Goal: Task Accomplishment & Management: Manage account settings

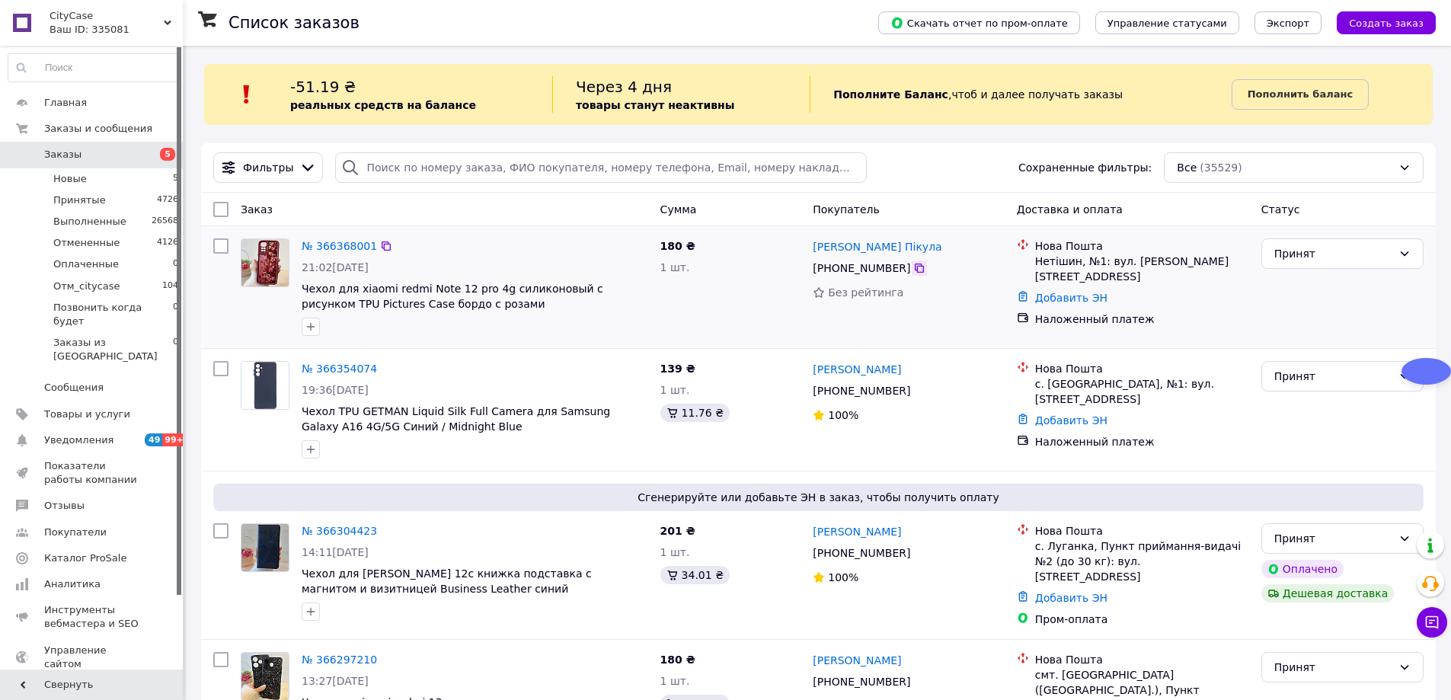
click at [914, 266] on icon at bounding box center [918, 267] width 9 height 9
click at [345, 246] on link "№ 366368001" at bounding box center [339, 246] width 75 height 12
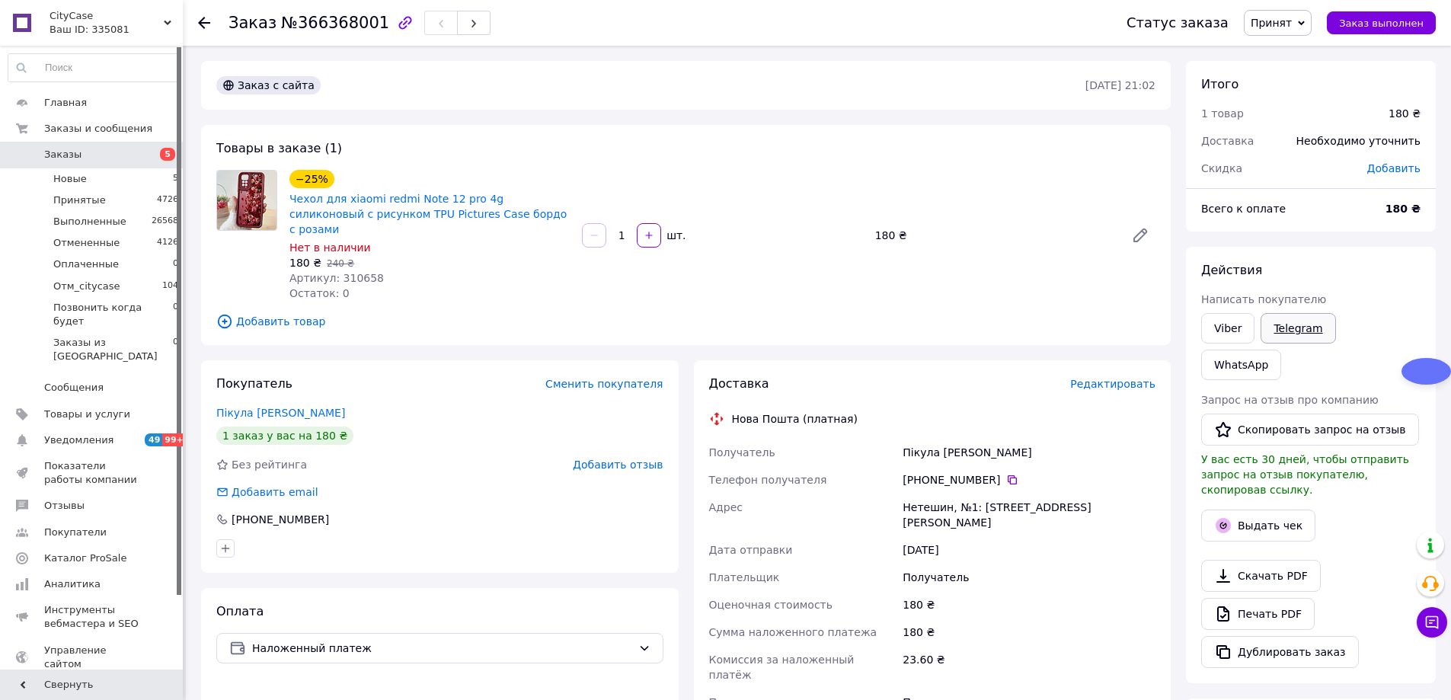
click at [1302, 328] on link "Telegram" at bounding box center [1297, 328] width 75 height 30
click at [332, 14] on span "№366368001" at bounding box center [335, 23] width 108 height 18
copy span "366368001"
drag, startPoint x: 941, startPoint y: 56, endPoint x: 944, endPoint y: 69, distance: 13.3
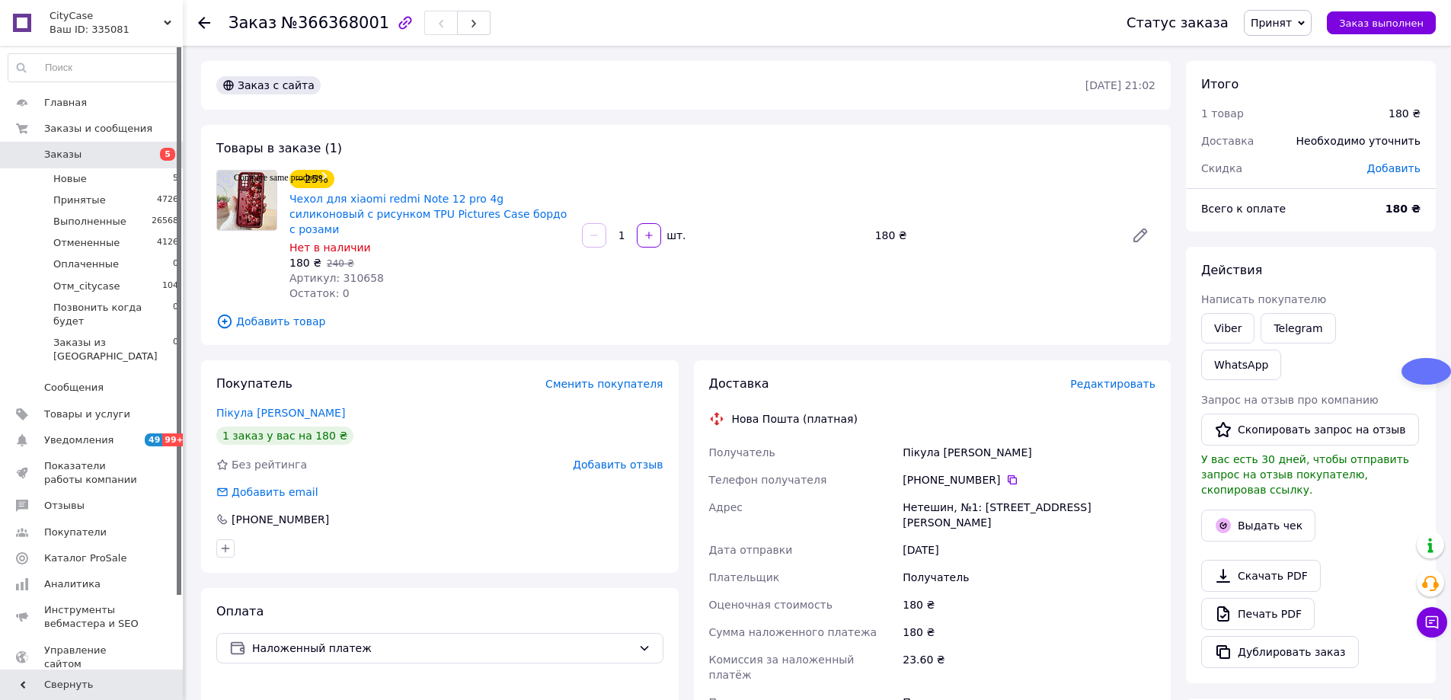
click at [941, 56] on div "Заказ №366368001 Статус заказа Принят Выполнен Отменен Оплаченный Отм_citycase …" at bounding box center [818, 553] width 1265 height 1015
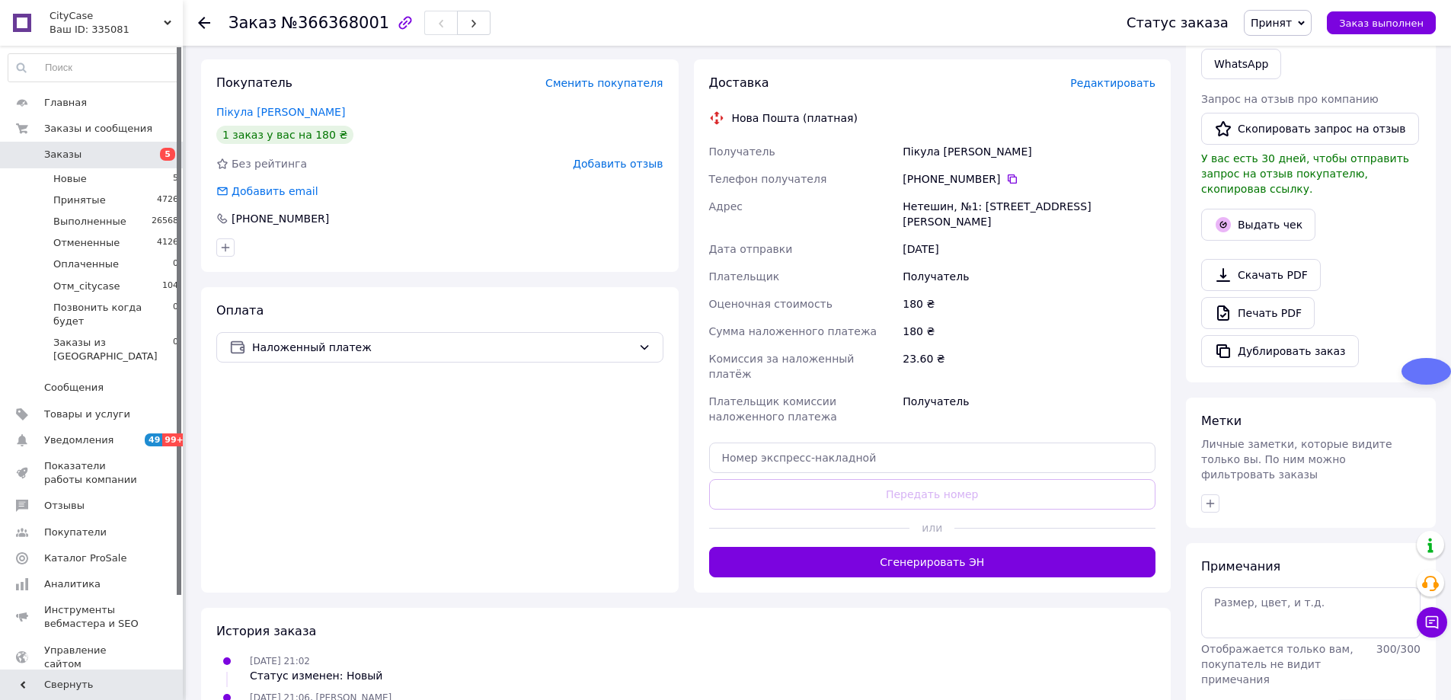
scroll to position [305, 0]
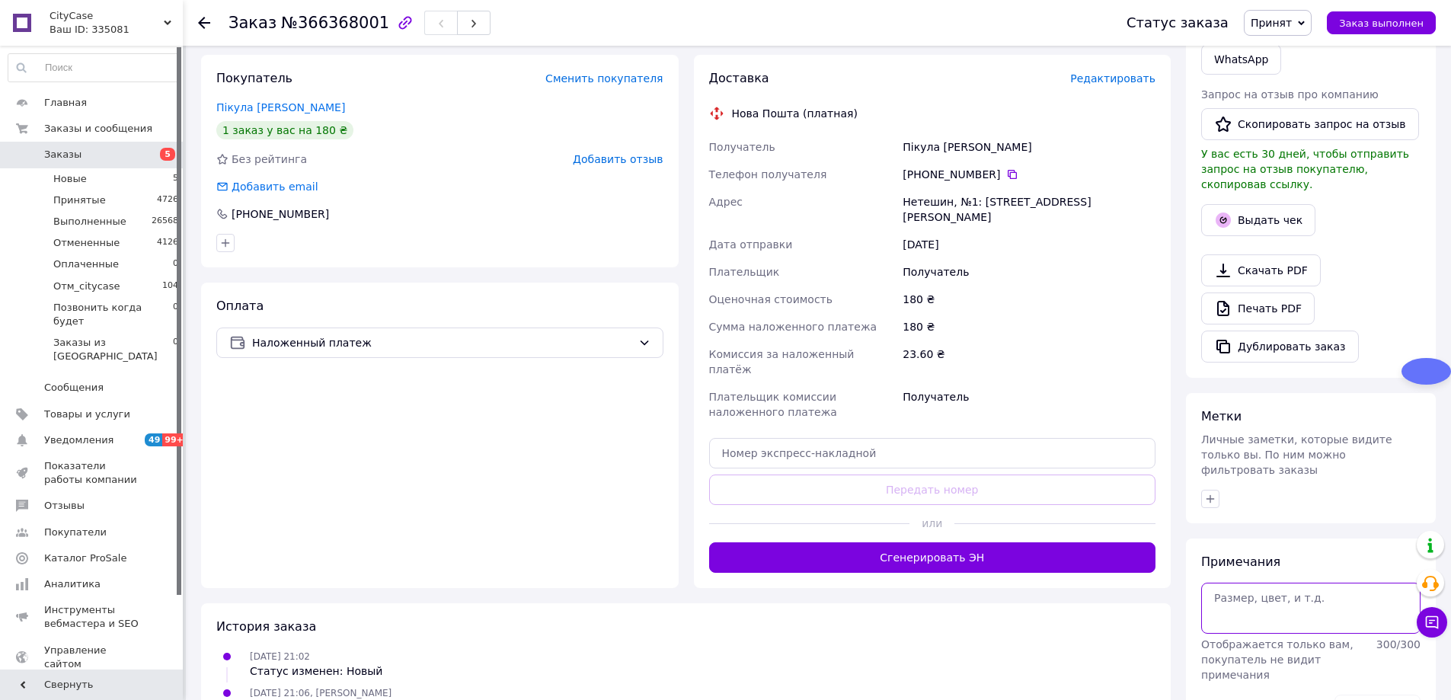
click at [1222, 582] on textarea at bounding box center [1310, 607] width 219 height 50
type textarea "т"
click at [1382, 694] on button "Сохранить" at bounding box center [1377, 709] width 86 height 30
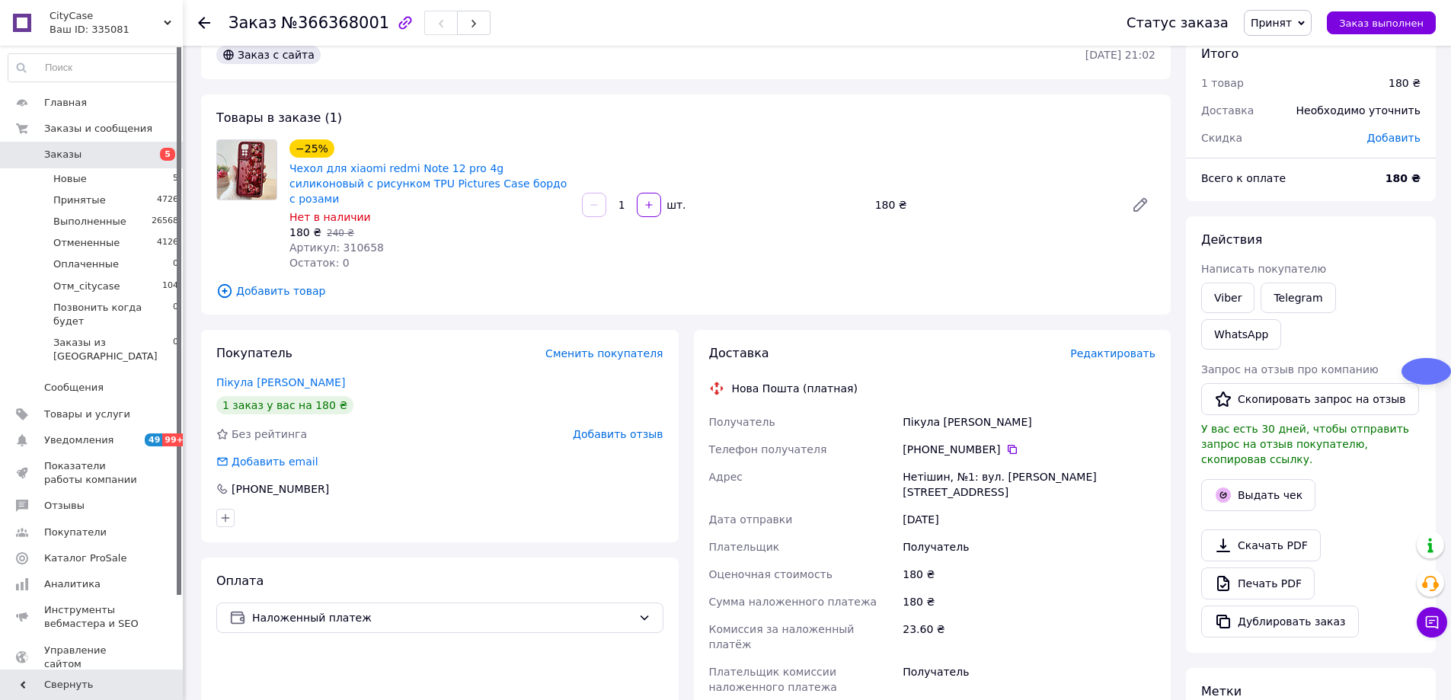
scroll to position [0, 0]
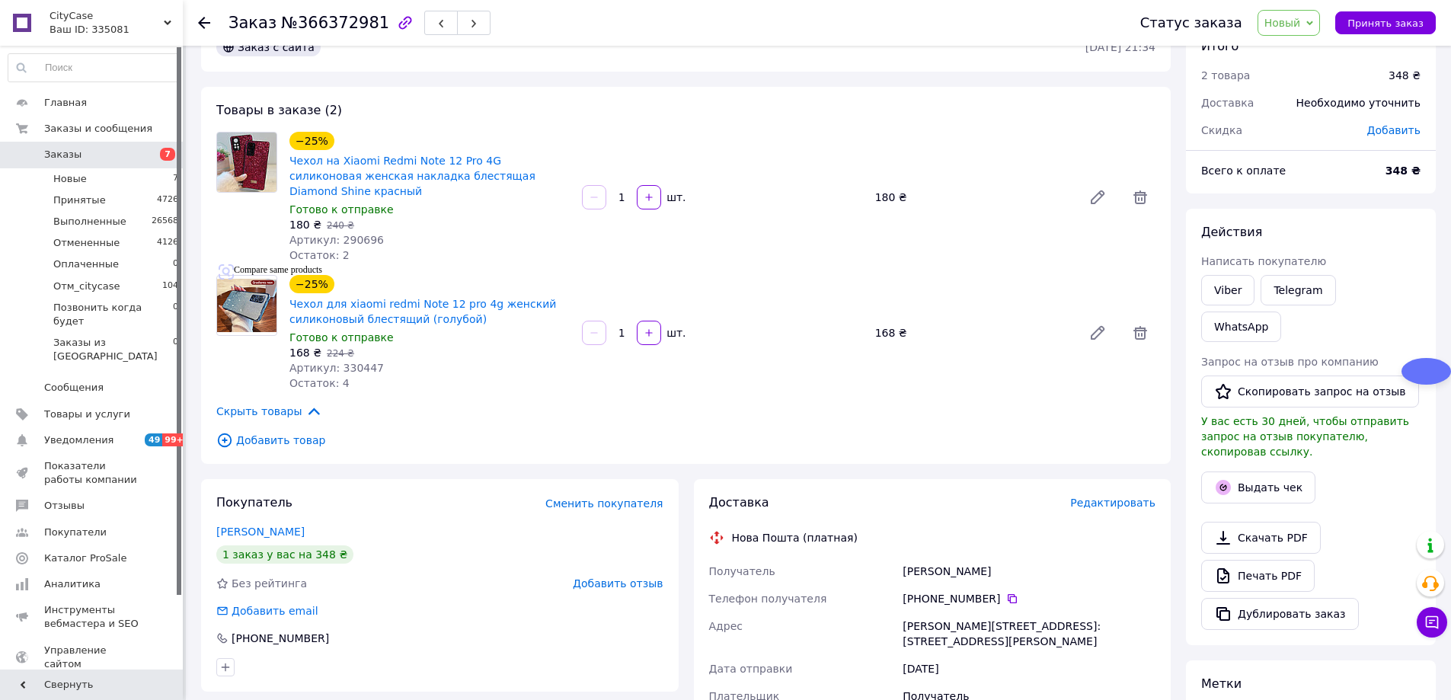
scroll to position [152, 0]
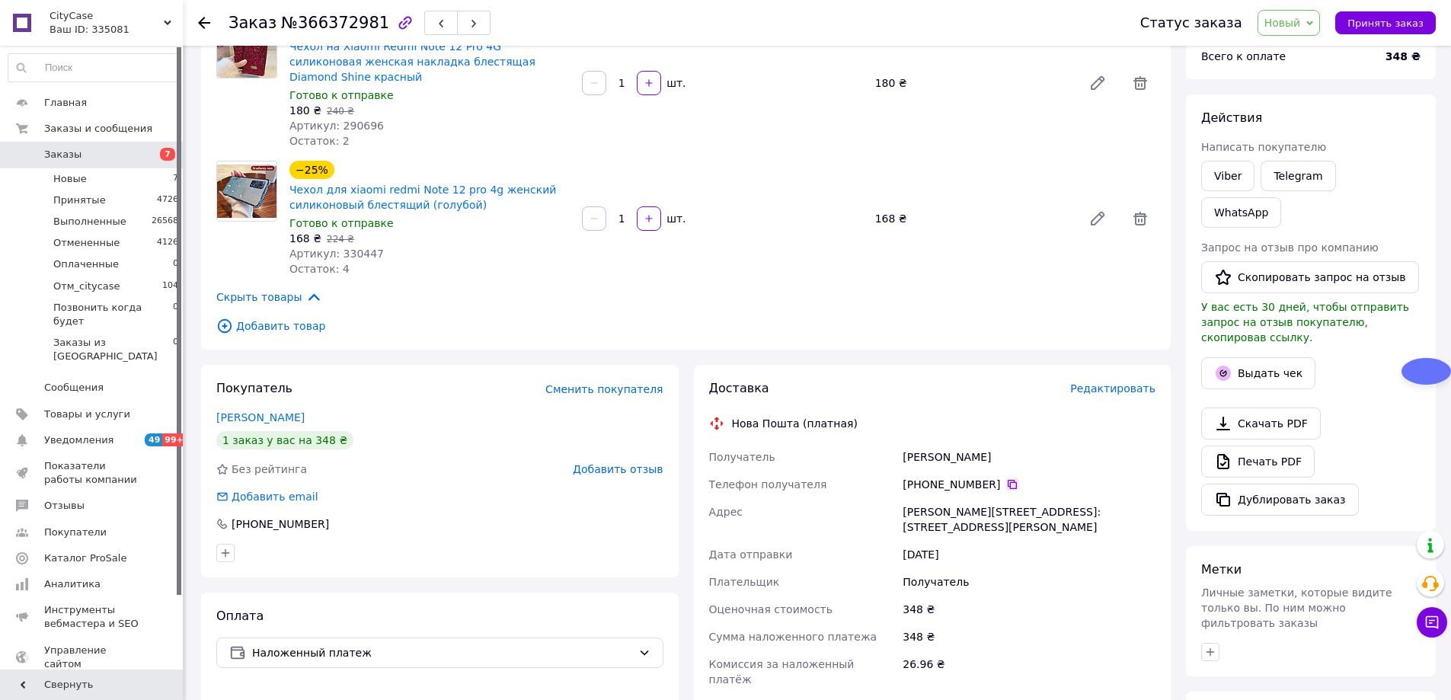
click at [1007, 480] on icon at bounding box center [1011, 484] width 9 height 9
click at [349, 27] on span "№366372981" at bounding box center [335, 23] width 108 height 18
copy span "366372981"
click at [1296, 22] on span "Новый" at bounding box center [1282, 23] width 37 height 12
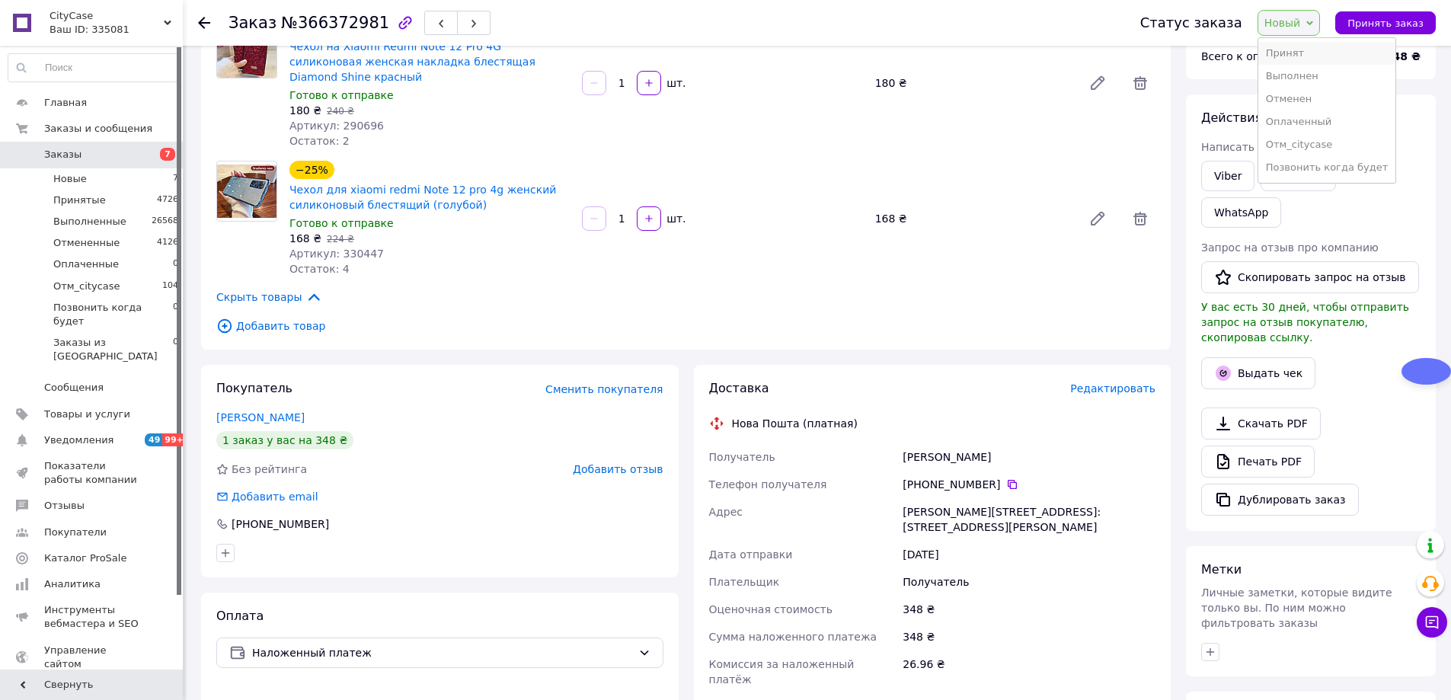
click at [1303, 49] on li "Принят" at bounding box center [1327, 53] width 138 height 23
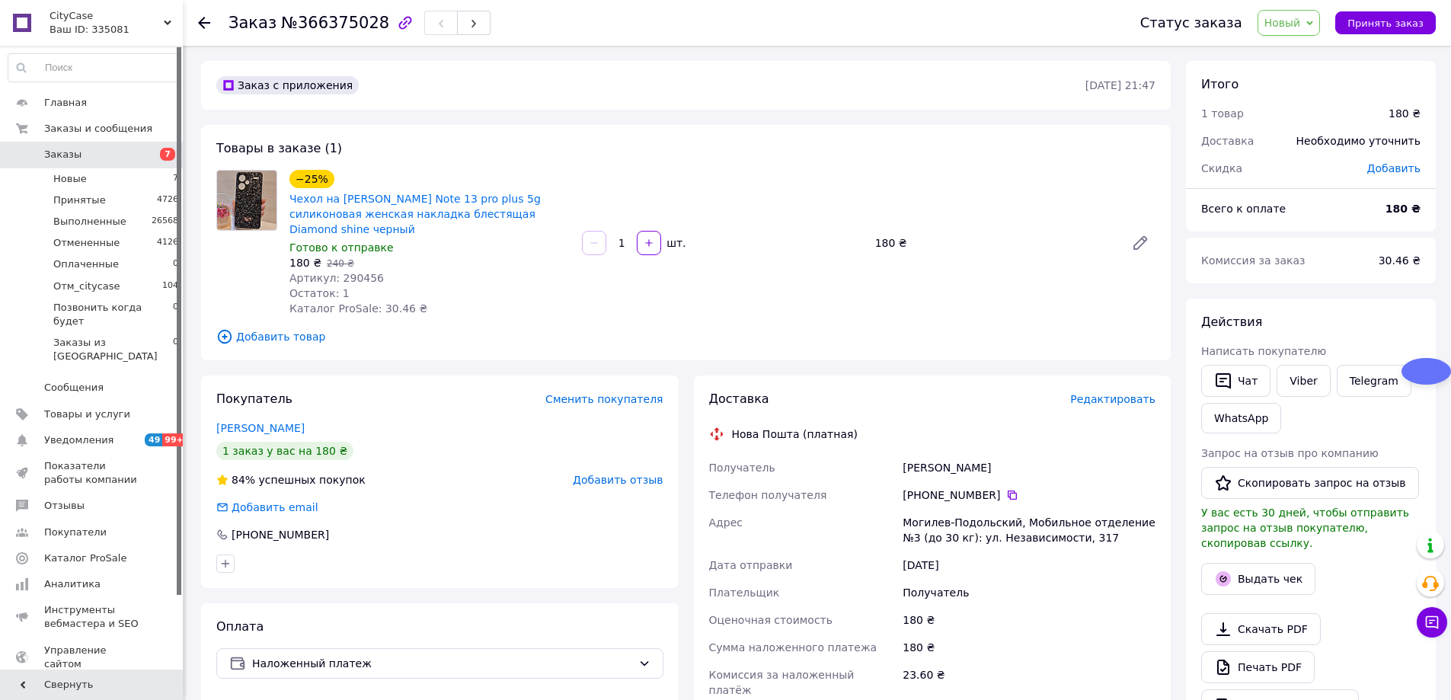
click at [337, 26] on span "№366375028" at bounding box center [335, 23] width 108 height 18
copy span "366375028"
click at [624, 53] on div "Заказ №366375028 Статус заказа Новый Принят Выполнен Отменен Оплаченный Отм_cit…" at bounding box center [818, 580] width 1265 height 1068
click at [1006, 489] on icon at bounding box center [1012, 495] width 12 height 12
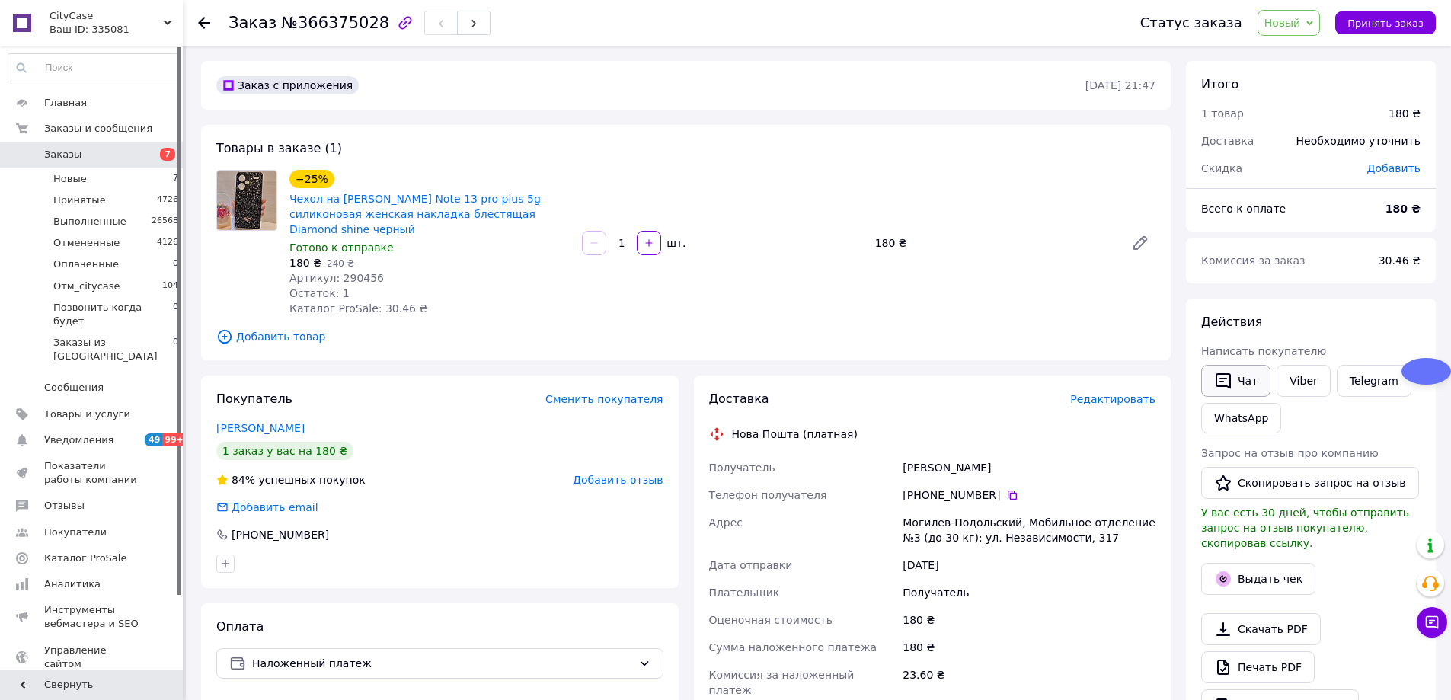
click at [1239, 372] on button "Чат" at bounding box center [1235, 381] width 69 height 32
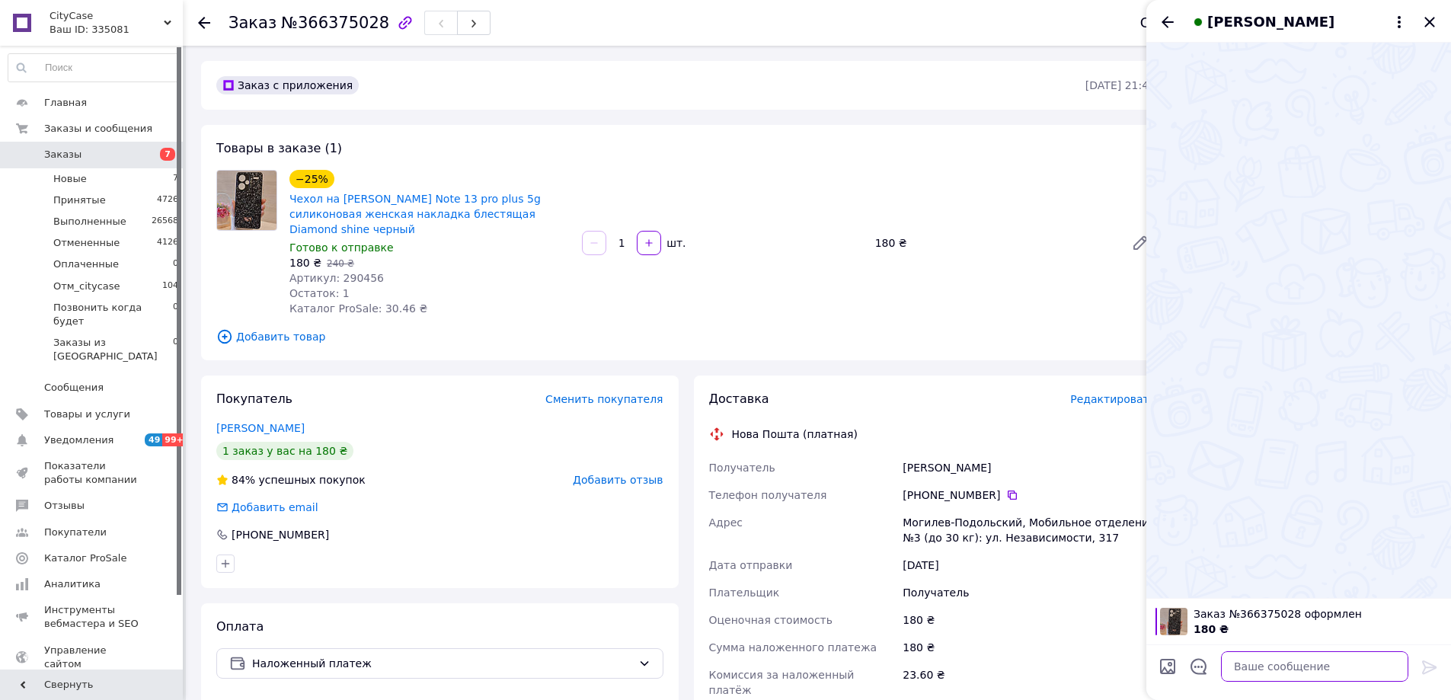
click at [1294, 673] on textarea at bounding box center [1314, 666] width 187 height 30
paste textarea "[PHONE_NUMBER]"
drag, startPoint x: 1332, startPoint y: 671, endPoint x: 1170, endPoint y: 671, distance: 161.4
click at [1172, 671] on div "[PHONE_NUMBER] [PHONE_NUMBER]" at bounding box center [1298, 666] width 292 height 43
paste textarea "Доброго вечора. Стосовно замовлення № 366375028 Завтра вам зателефонує менеджер…"
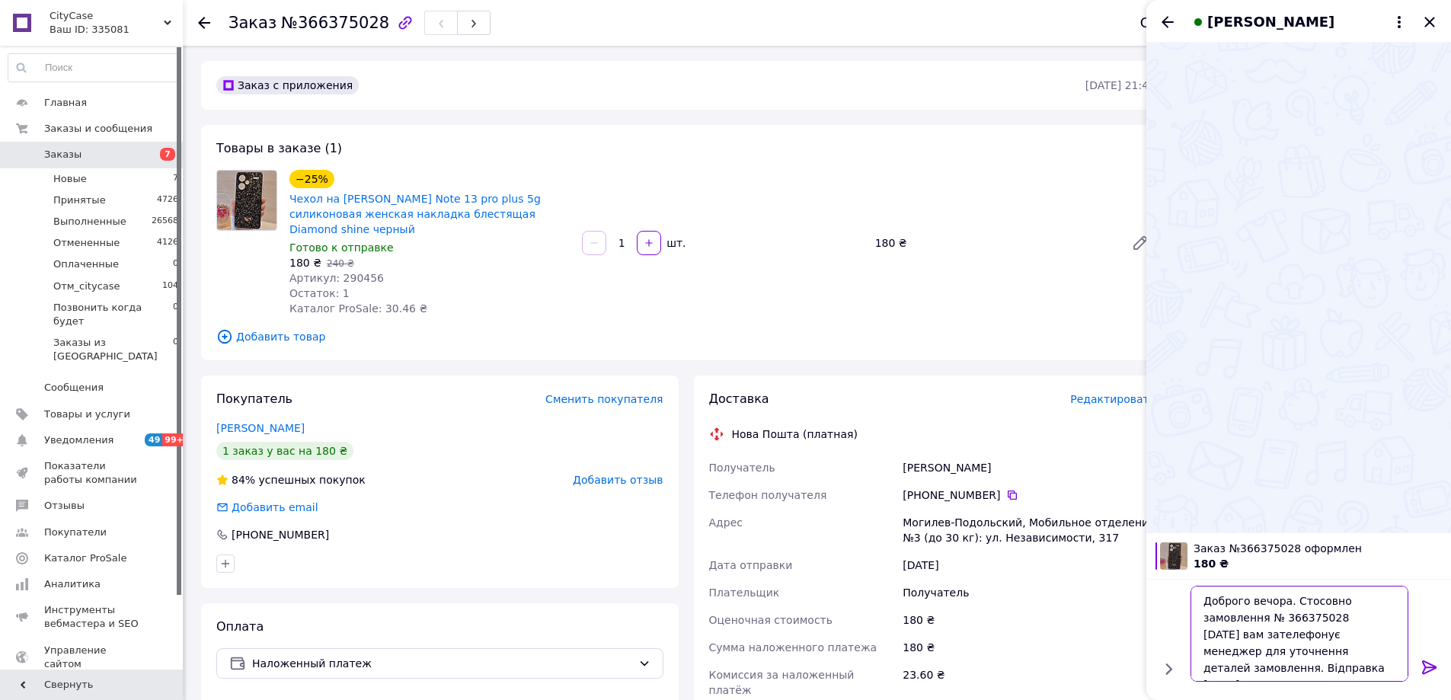
scroll to position [11, 0]
type textarea "Доброго вечора. Стосовно замовлення № 366375028 Завтра вам зателефонує менеджер…"
click at [1433, 662] on icon at bounding box center [1429, 667] width 18 height 18
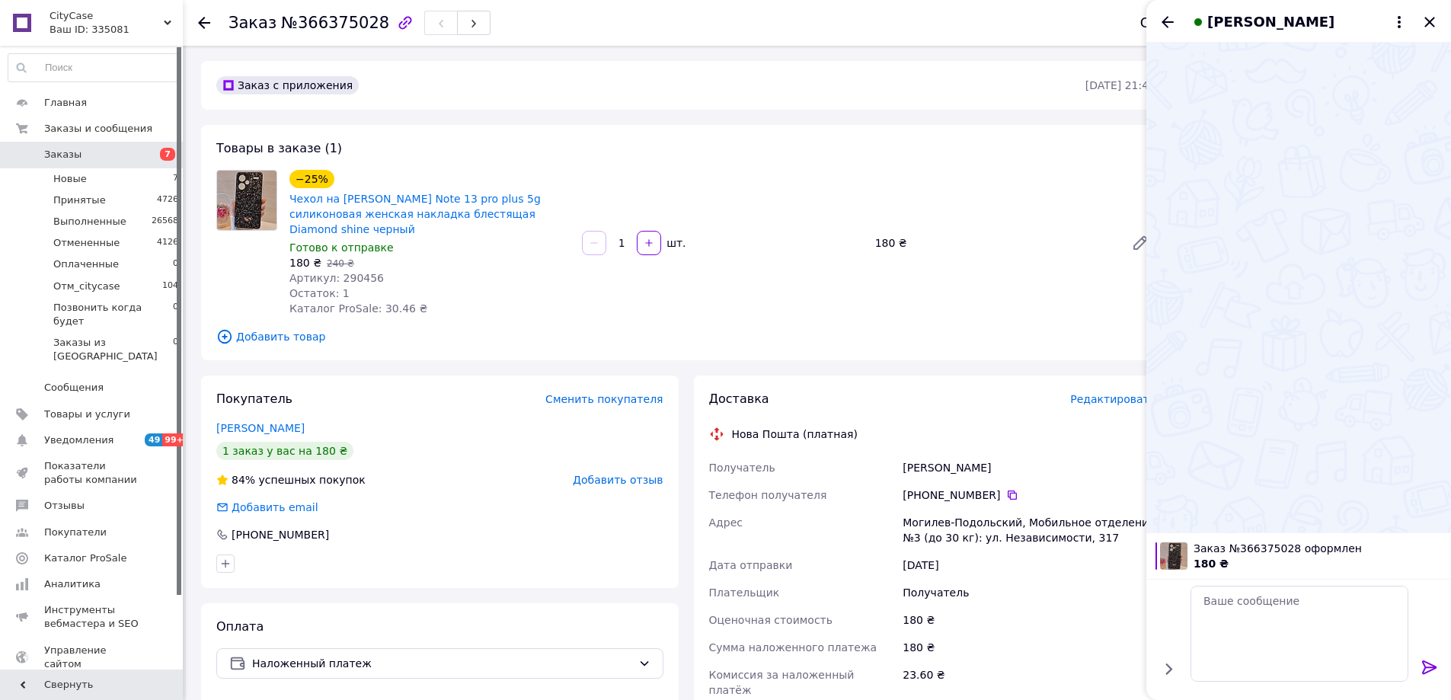
scroll to position [0, 0]
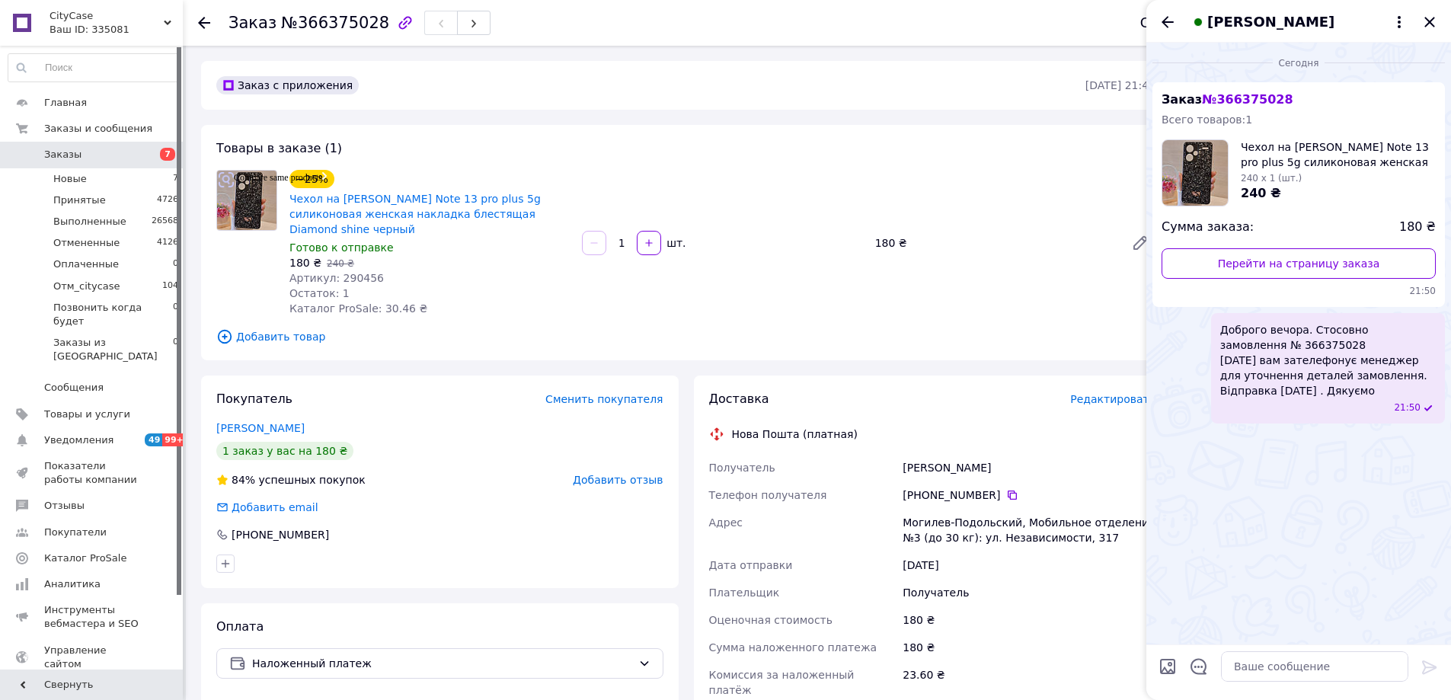
click at [1077, 167] on div "−25% Чехол на xiaomi redmi Note 13 pro plus 5g силиконовая женская накладка бле…" at bounding box center [722, 243] width 878 height 152
click at [1433, 22] on icon "Закрыть" at bounding box center [1429, 22] width 18 height 18
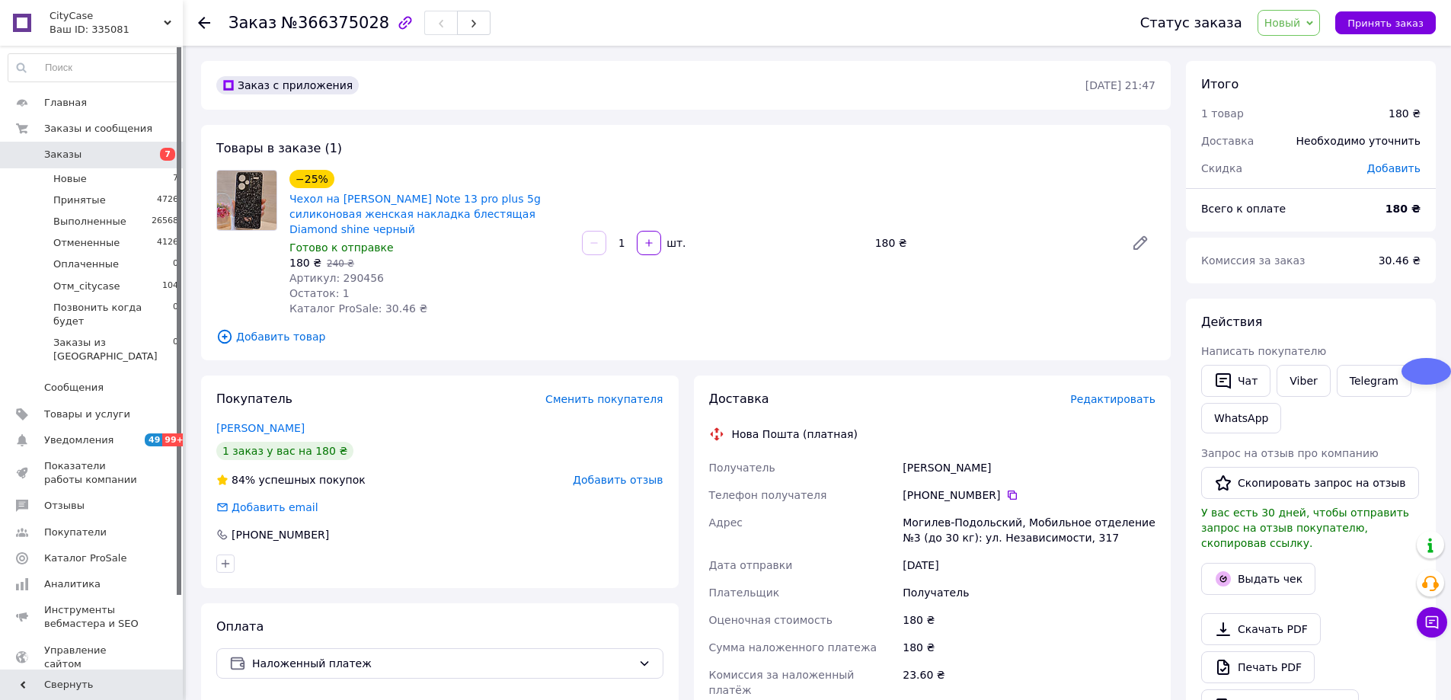
click at [1300, 24] on span "Новый" at bounding box center [1282, 23] width 37 height 12
click at [1304, 53] on li "Принят" at bounding box center [1327, 53] width 138 height 23
